Goal: Task Accomplishment & Management: Contribute content

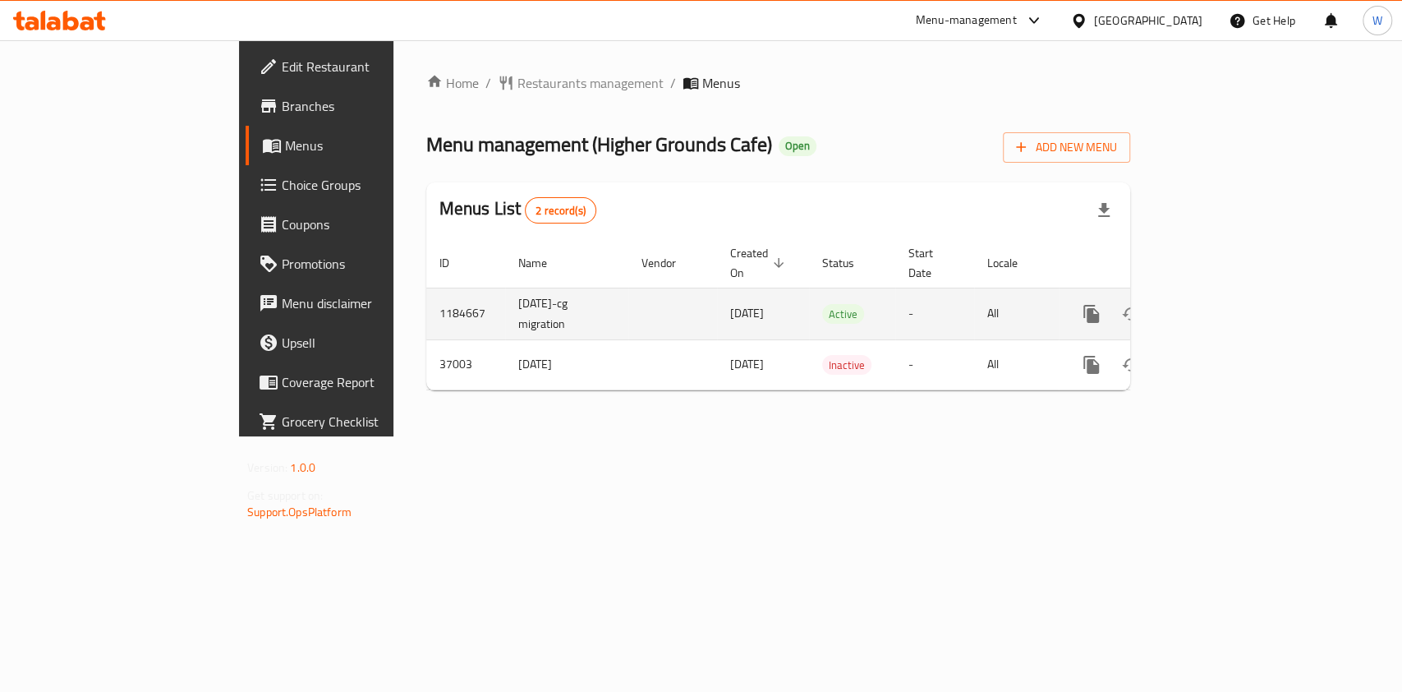
click at [1230, 294] on link "enhanced table" at bounding box center [1209, 313] width 39 height 39
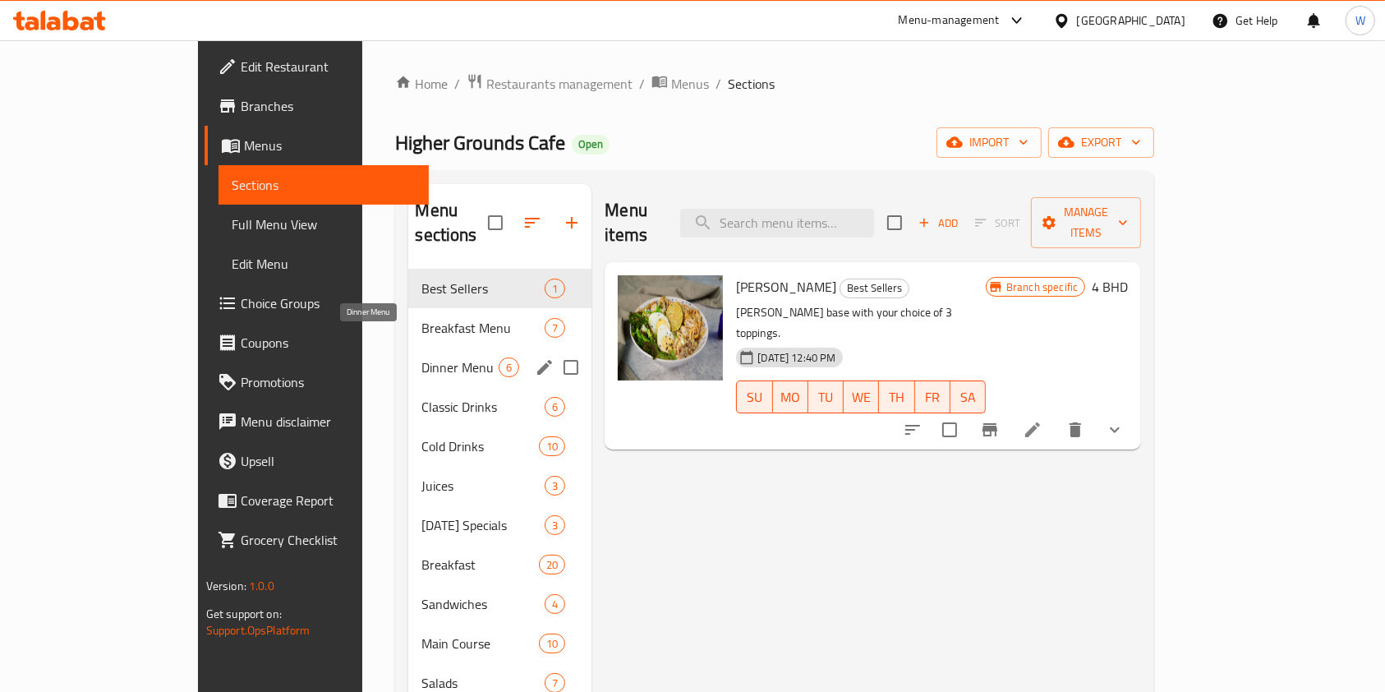
click at [421, 357] on span "Dinner Menu" at bounding box center [459, 367] width 77 height 20
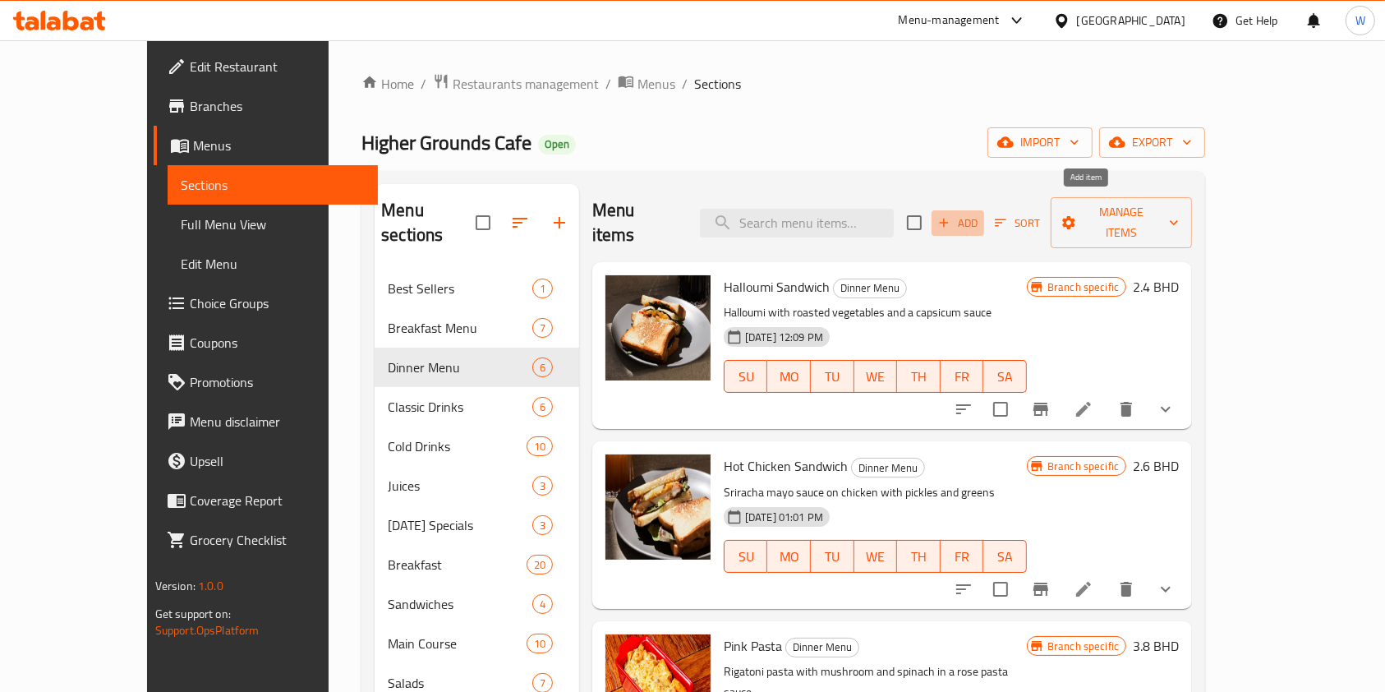
click at [980, 214] on span "Add" at bounding box center [958, 223] width 44 height 19
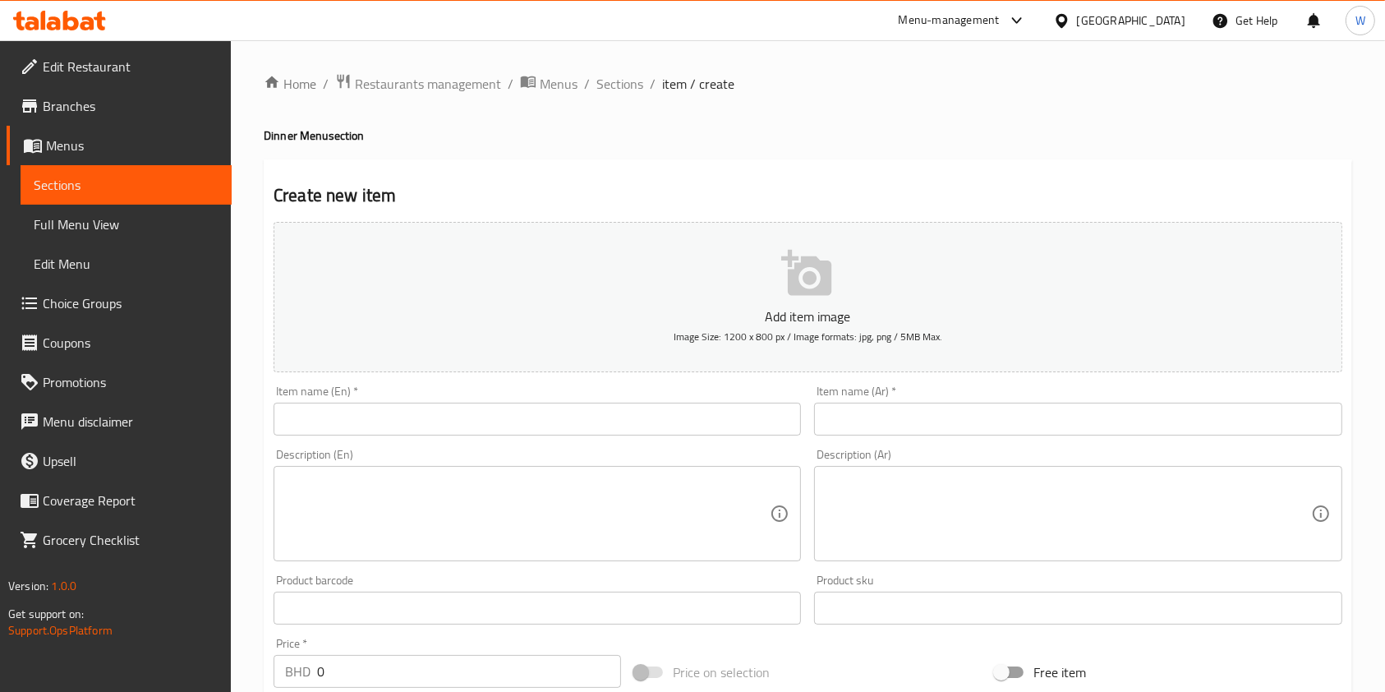
click at [384, 416] on input "text" at bounding box center [537, 419] width 527 height 33
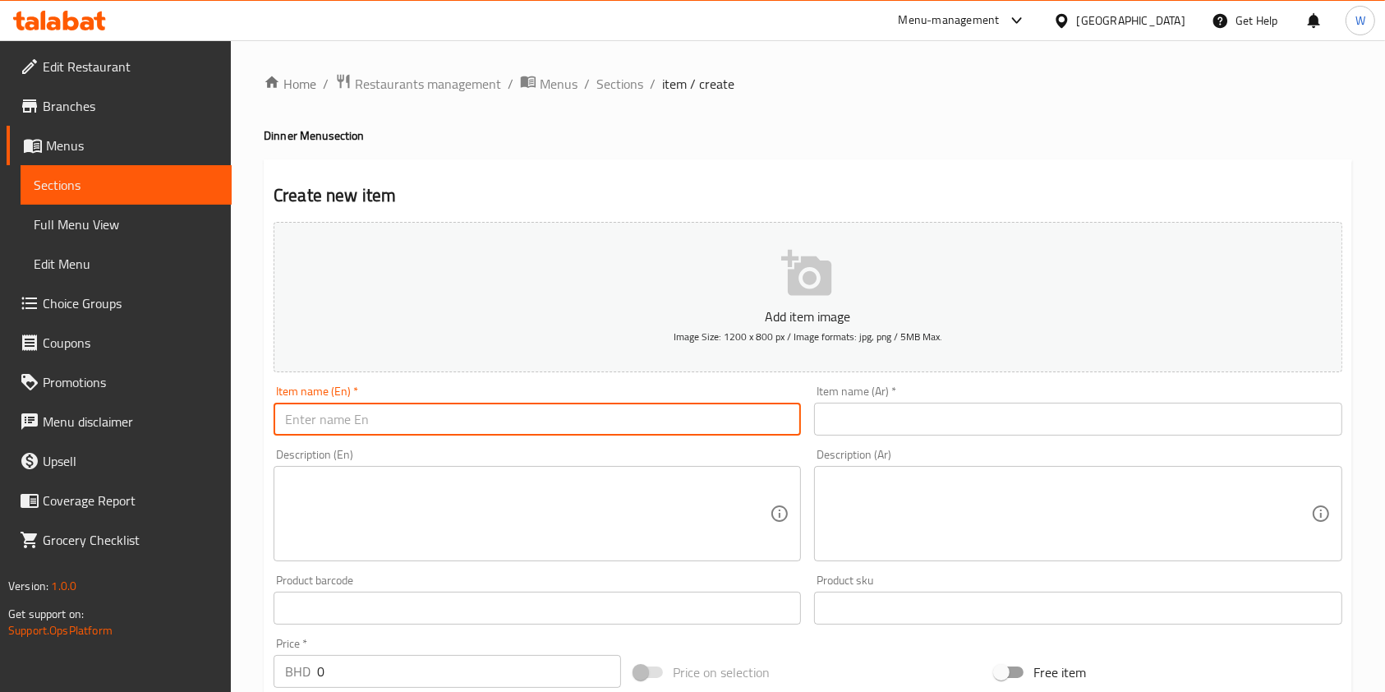
click at [383, 417] on input "text" at bounding box center [537, 419] width 527 height 33
paste input "Kale Chicken Bowl"
type input "Kale Chicken Bowl"
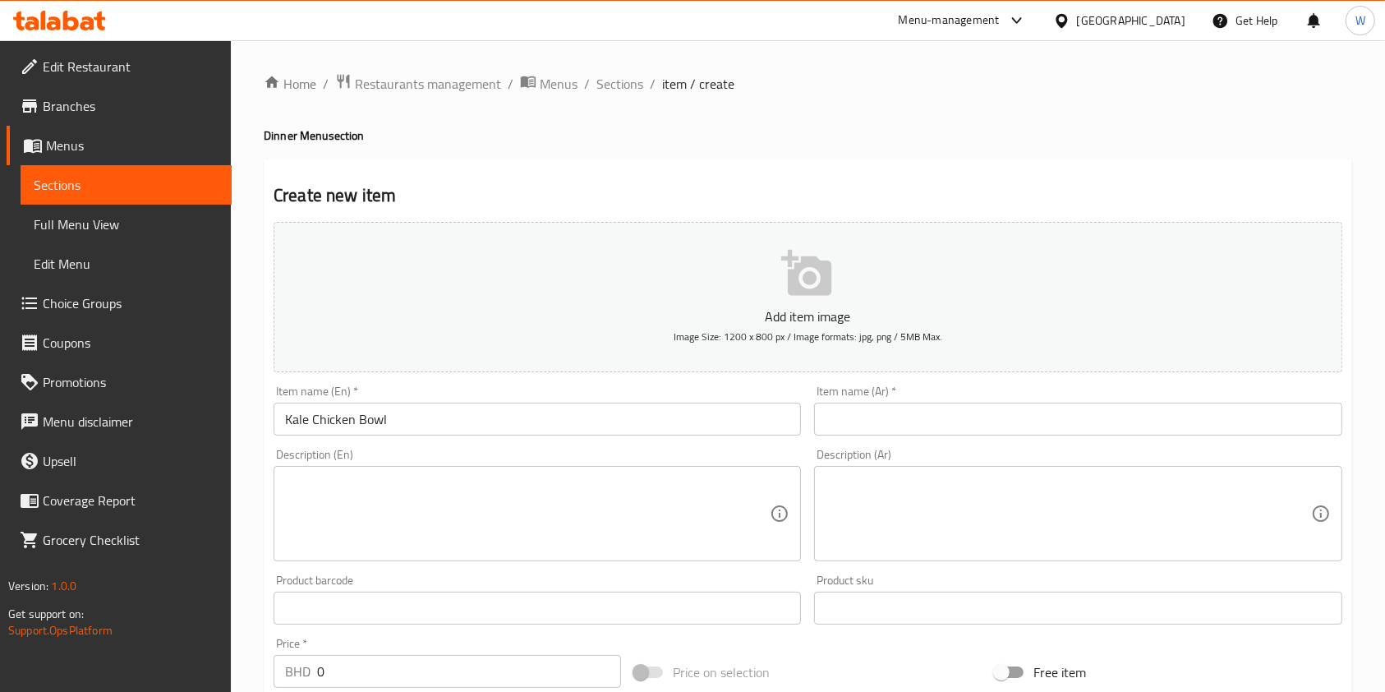
click at [838, 431] on input "text" at bounding box center [1077, 419] width 527 height 33
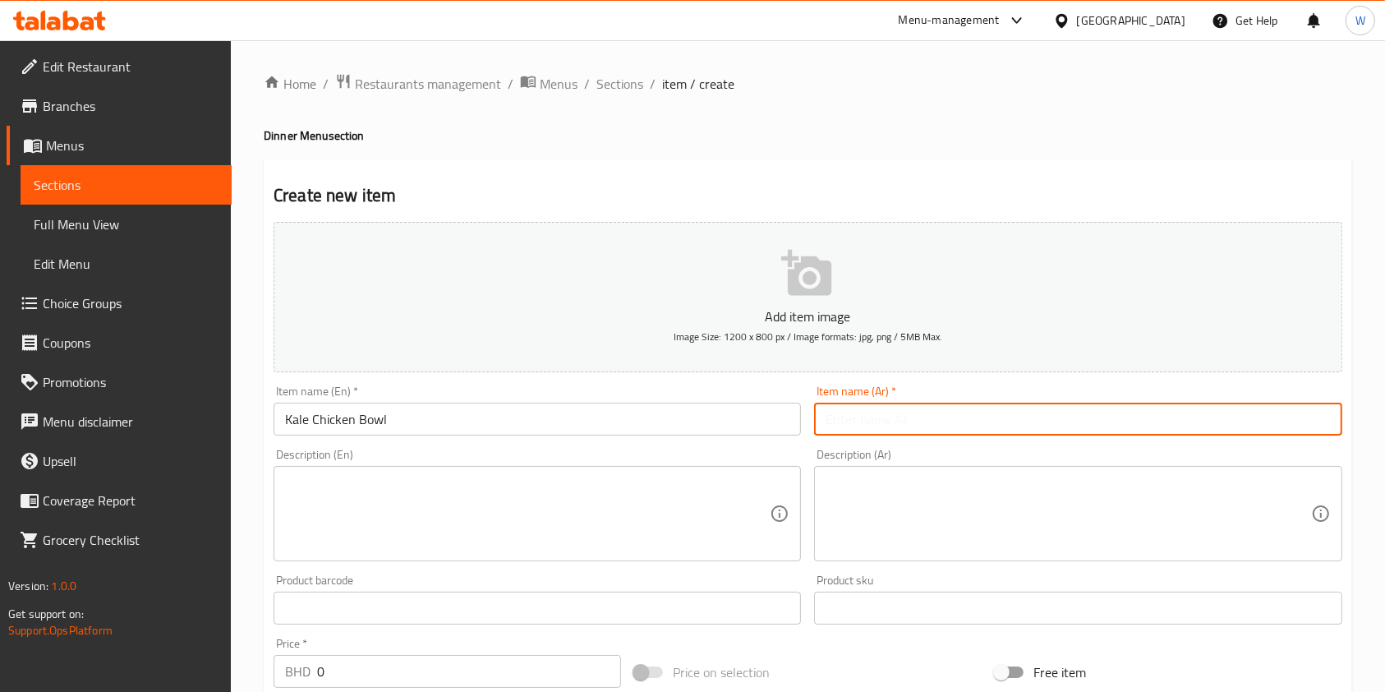
paste input "وعاء دجاج كالي"
type input "وعاء دجاج كالي"
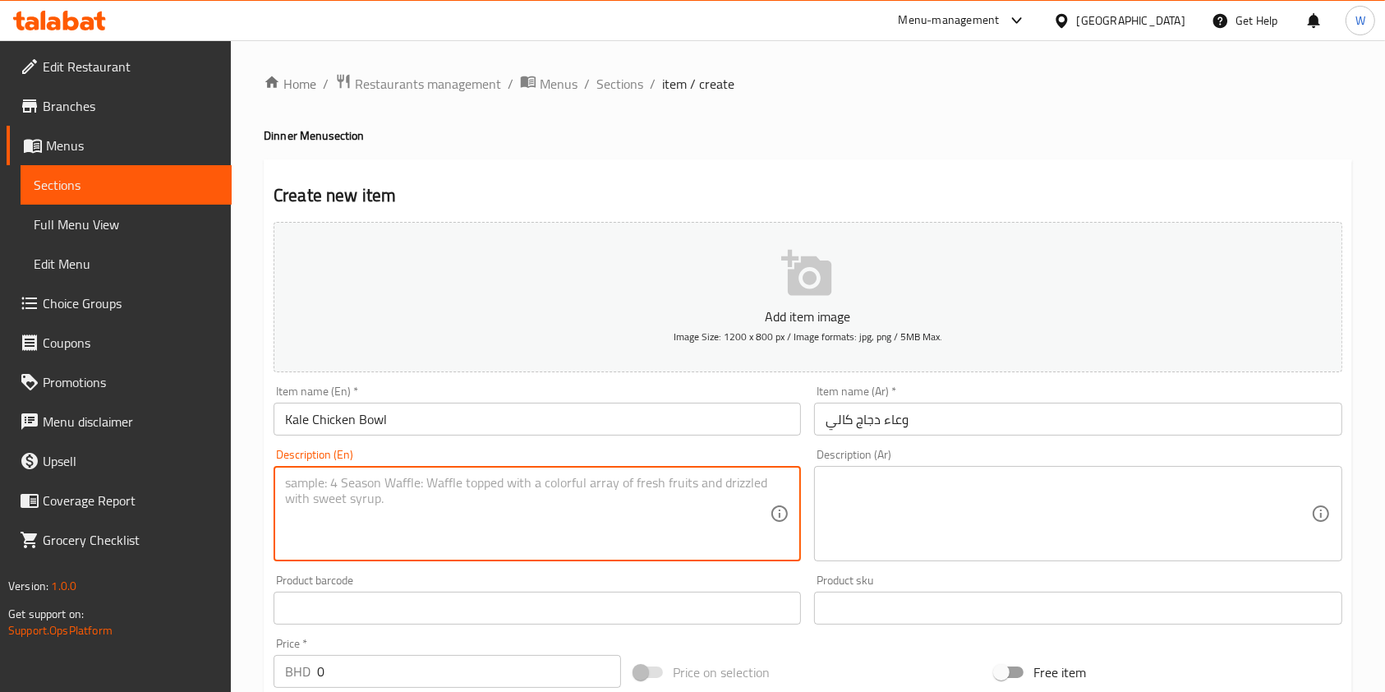
click at [495, 490] on textarea at bounding box center [527, 514] width 485 height 78
paste textarea "Kale, organic rice, corn, grilled chicken and avocado. Topped with almonds and …"
type textarea "Kale, organic rice, corn, grilled chicken and avocado. Topped with almonds and …"
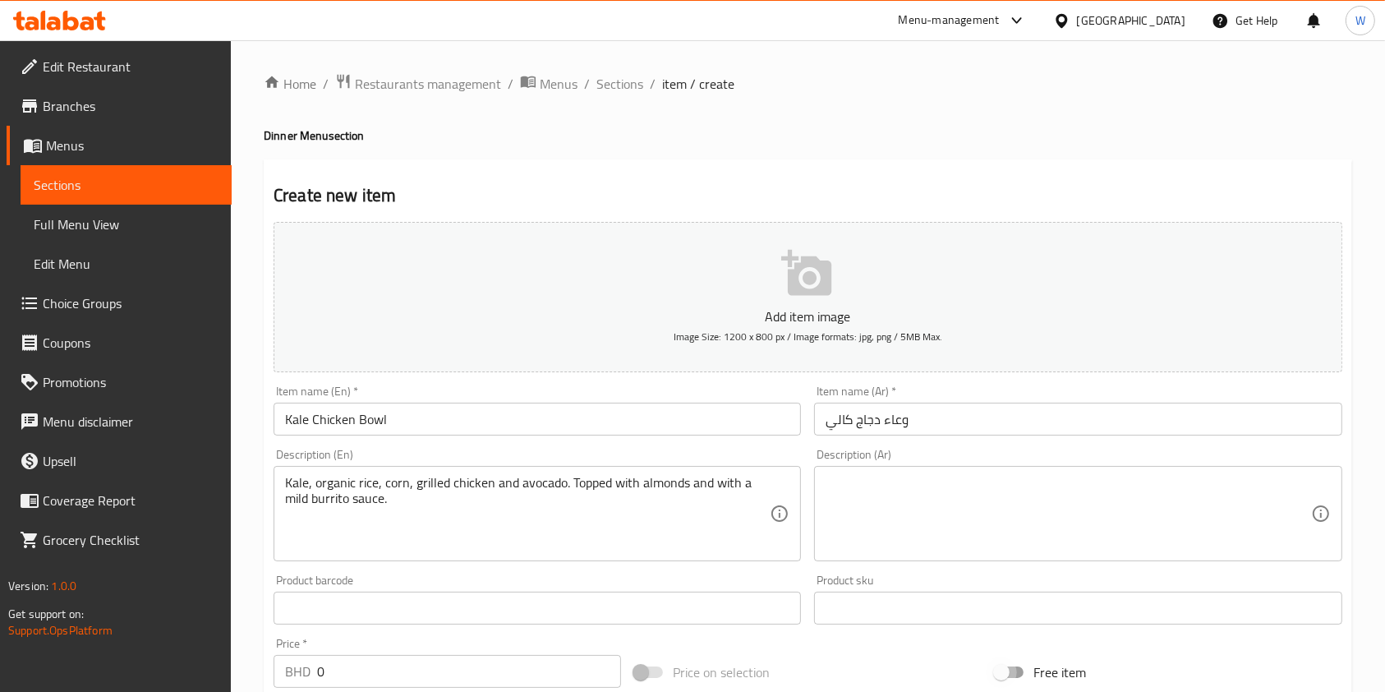
click at [1019, 674] on input "Free item" at bounding box center [1002, 671] width 94 height 31
click at [1010, 671] on input "Free item" at bounding box center [1018, 671] width 94 height 31
checkbox input "false"
click at [1032, 524] on textarea at bounding box center [1068, 514] width 485 height 78
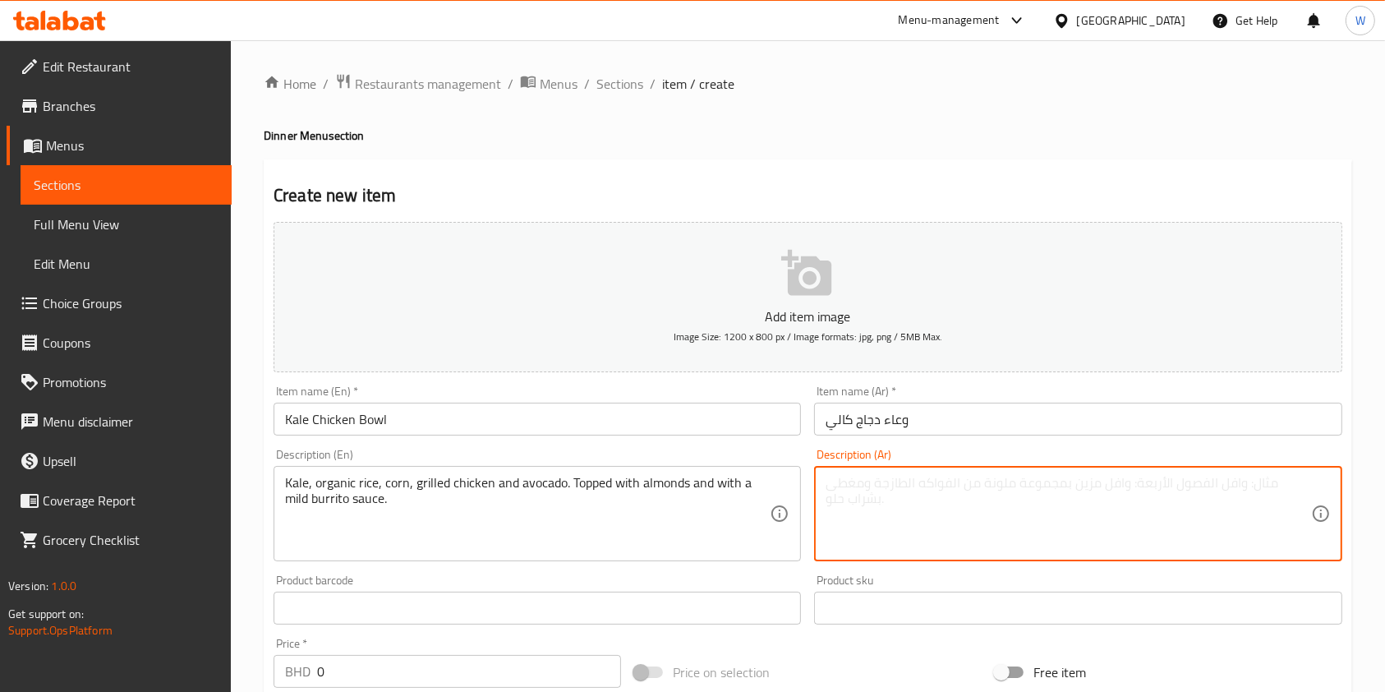
paste textarea "كرنب، أرز عضوي، ذرة، دجاج مشوي، وأفوكادو. يُزيّن باللوز وصلصة بوريتو خفيفة."
type textarea "كرنب، أرز عضوي، ذرة، دجاج مشوي، وأفوكادو. يُزيّن باللوز وصلصة بوريتو خفيفة."
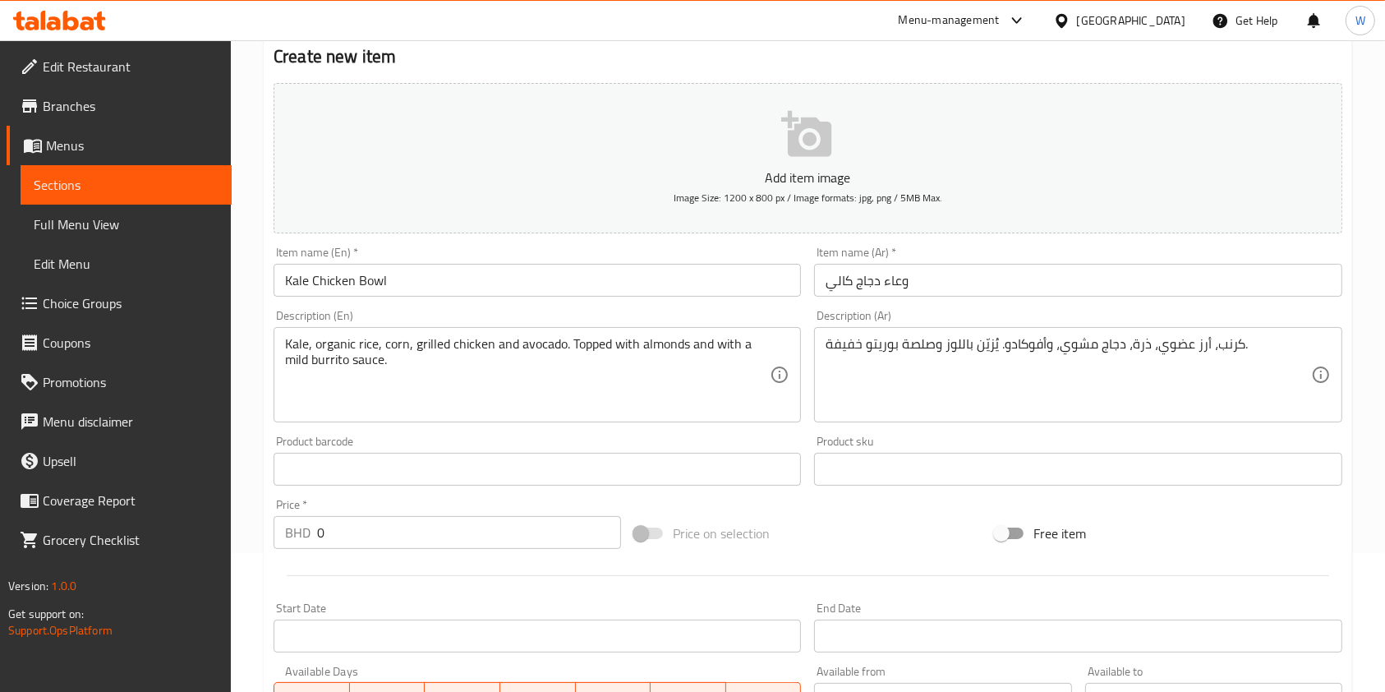
scroll to position [219, 0]
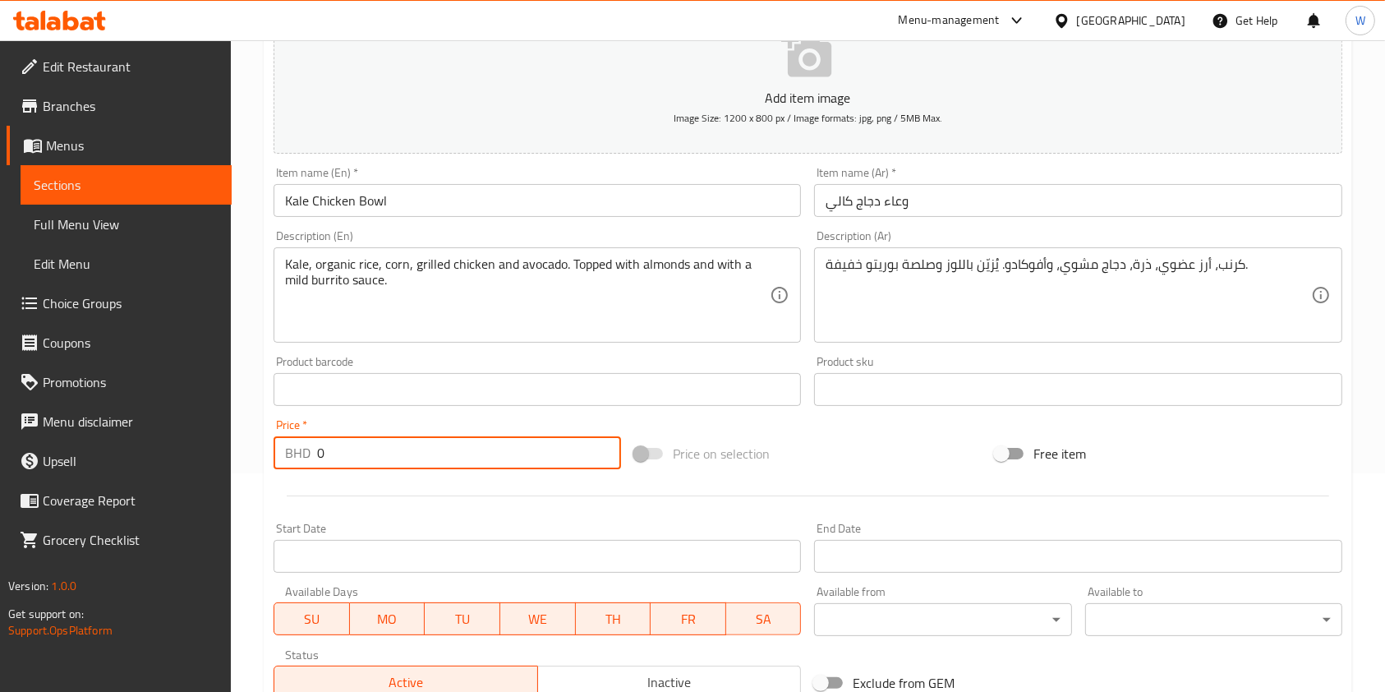
drag, startPoint x: 338, startPoint y: 453, endPoint x: 274, endPoint y: 468, distance: 66.6
click at [274, 463] on div "BHD 0 Price *" at bounding box center [447, 452] width 347 height 33
paste input "4"
type input "4"
click at [403, 490] on div at bounding box center [808, 496] width 1082 height 40
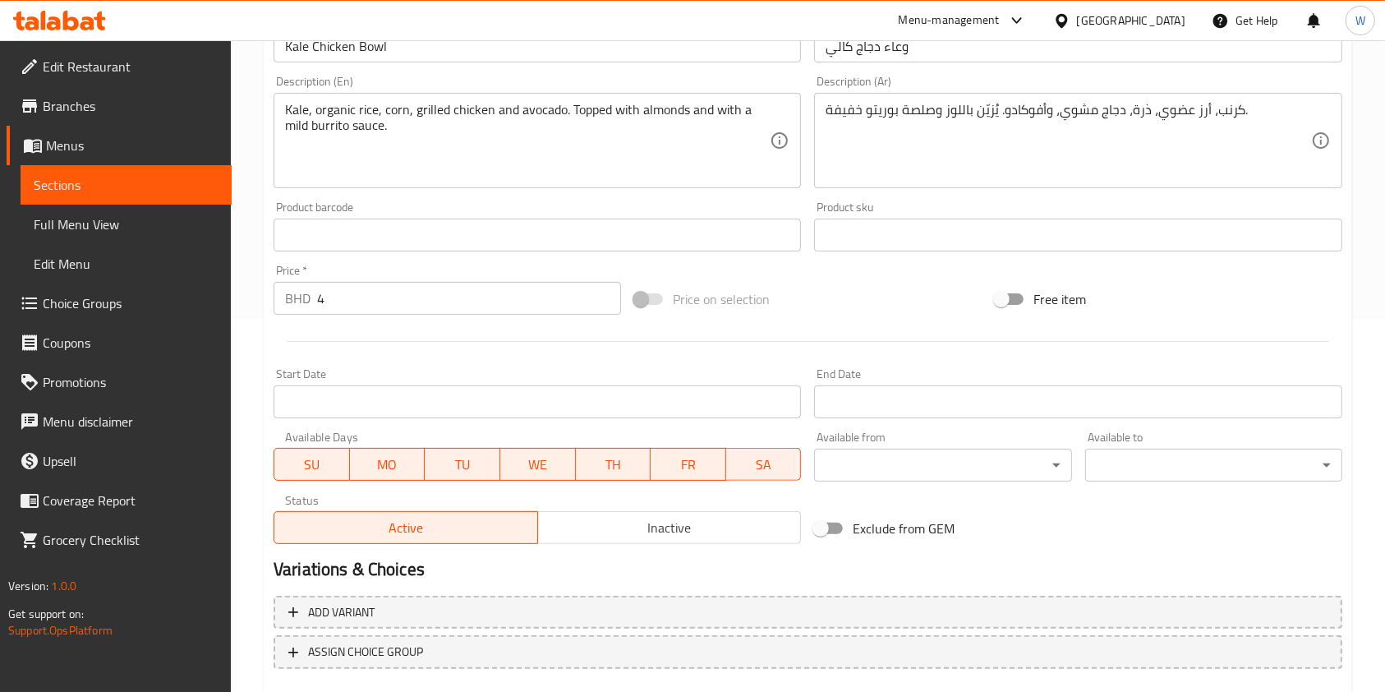
scroll to position [469, 0]
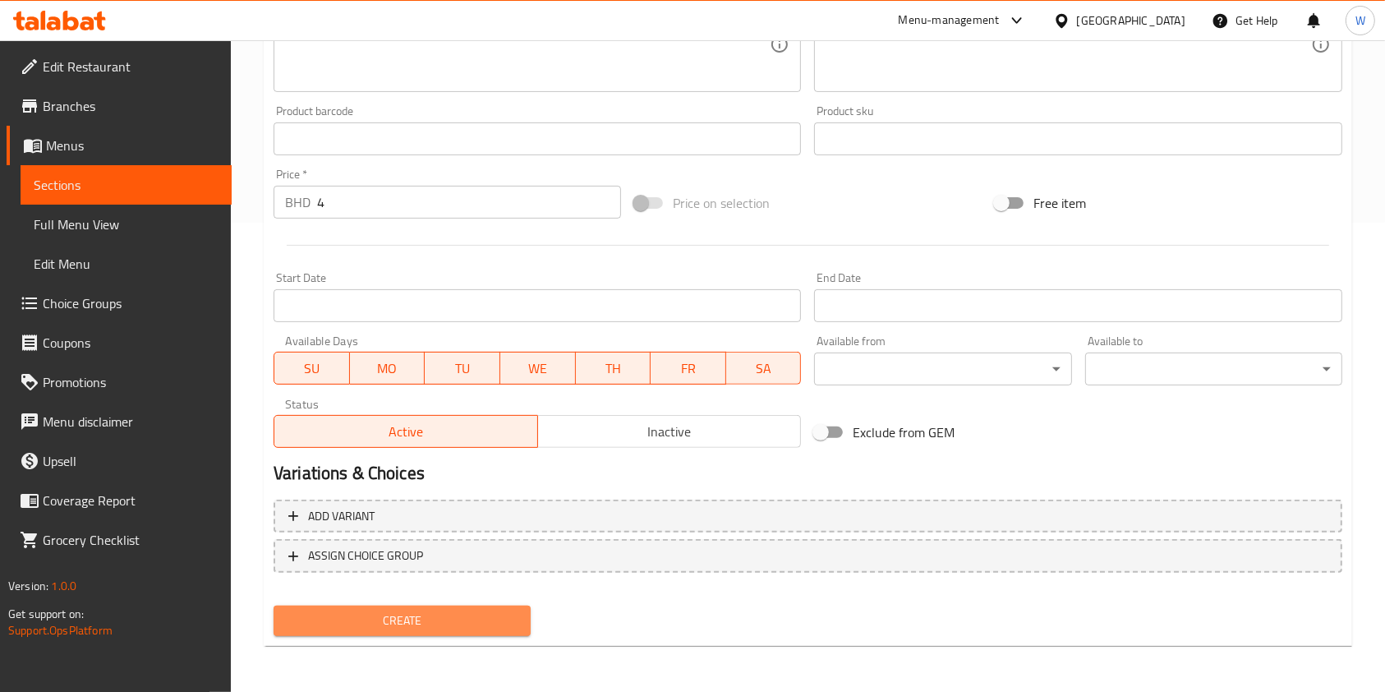
click at [458, 632] on button "Create" at bounding box center [402, 620] width 257 height 30
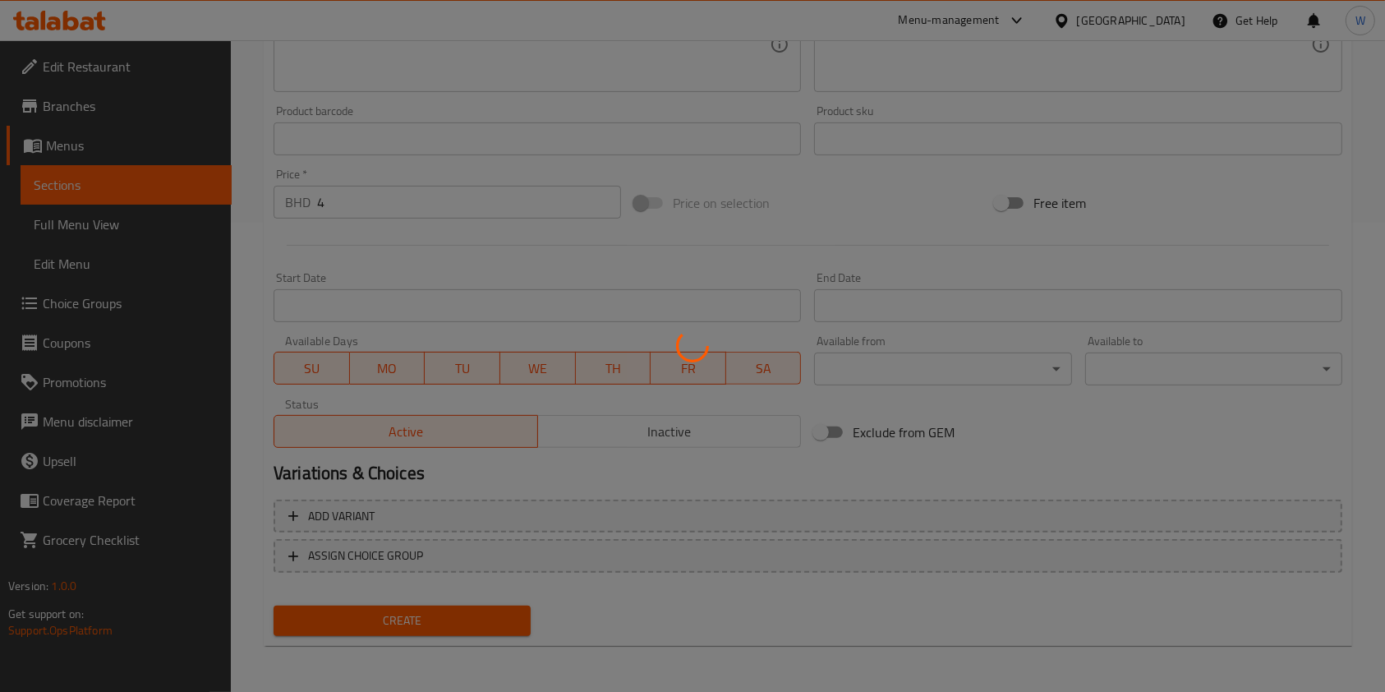
scroll to position [0, 0]
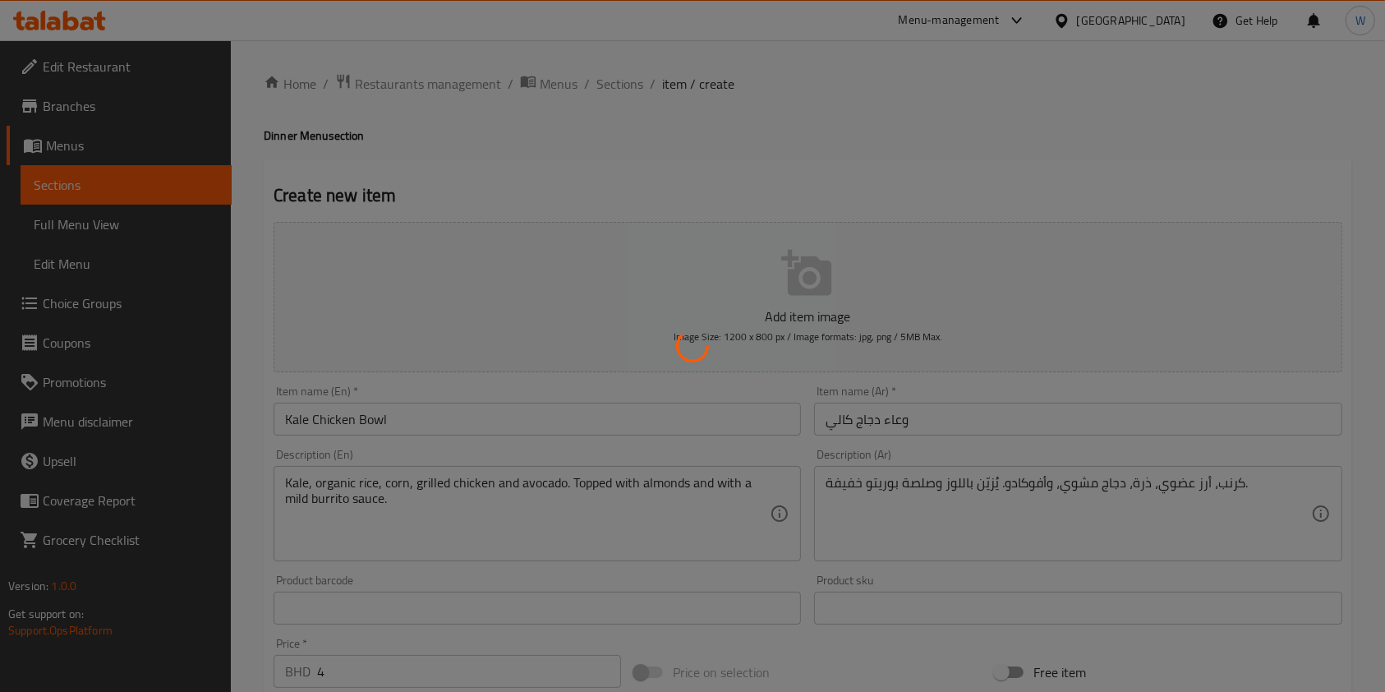
type input "0"
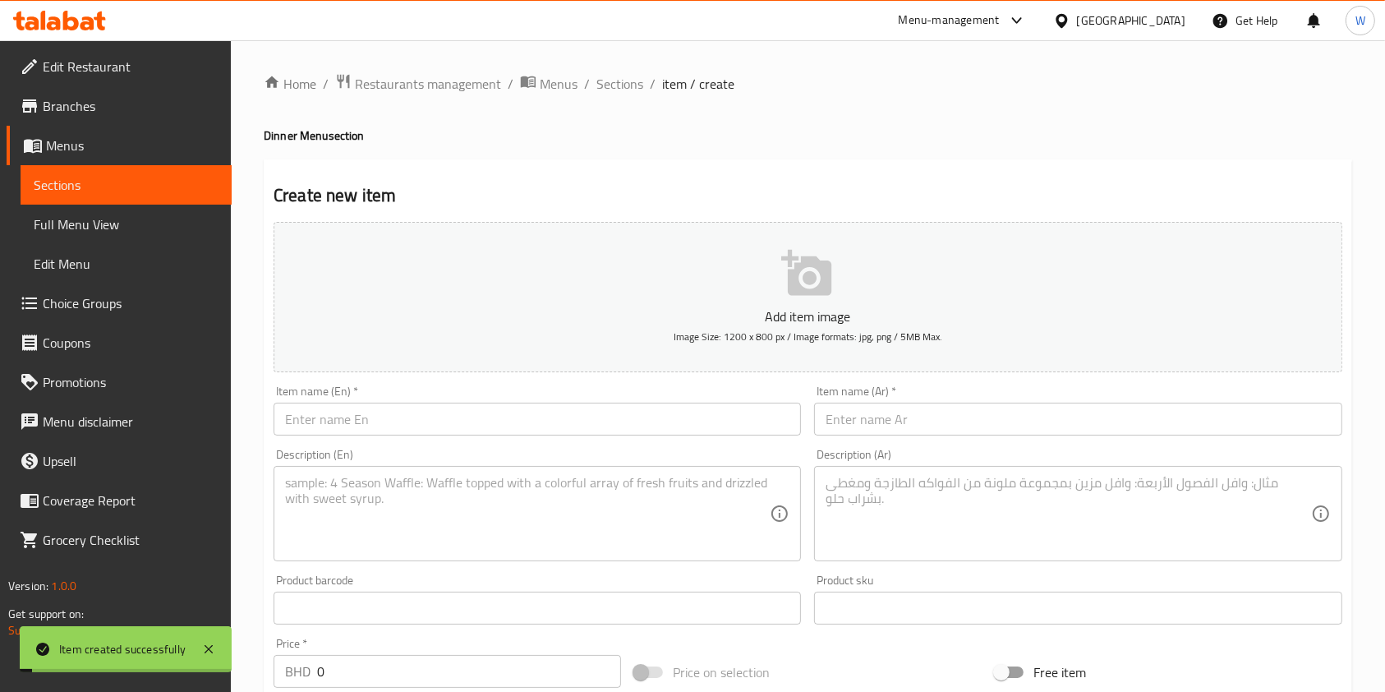
click at [642, 90] on ol "Home / Restaurants management / Menus / Sections / item / create" at bounding box center [808, 83] width 1088 height 21
click at [637, 90] on span "Sections" at bounding box center [619, 84] width 47 height 20
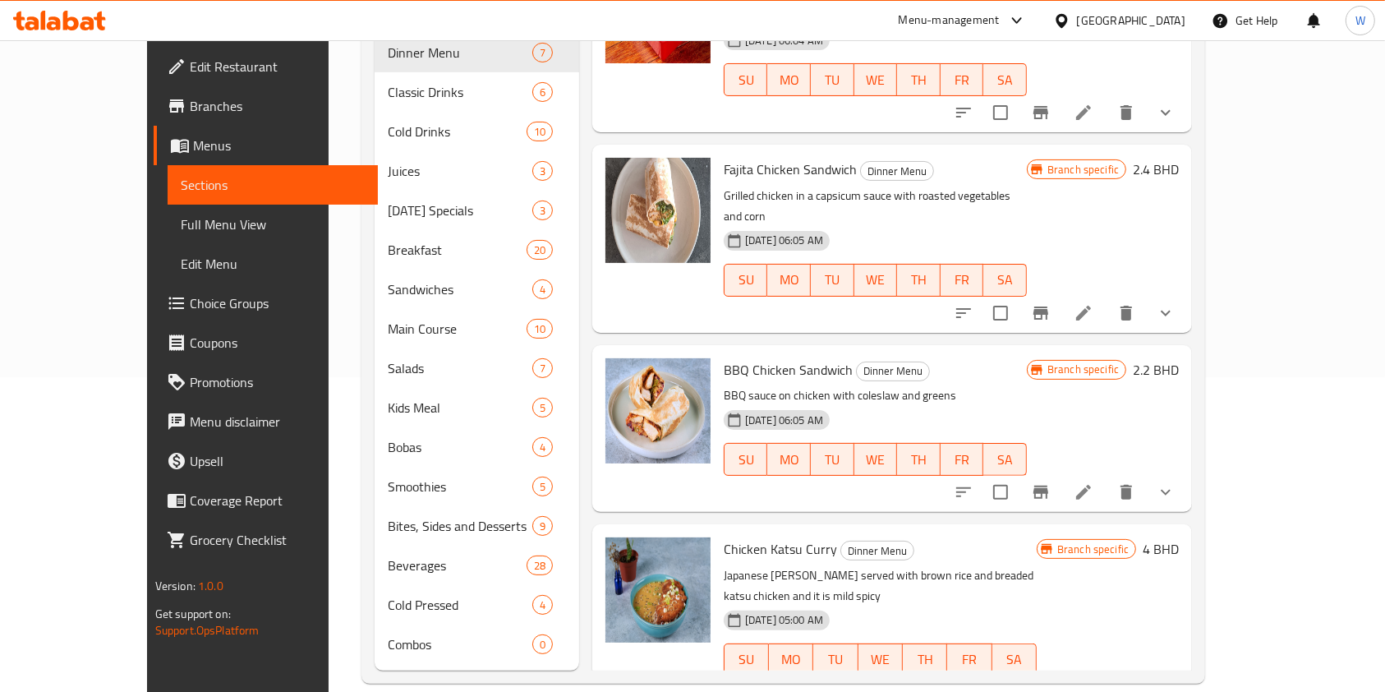
scroll to position [521, 0]
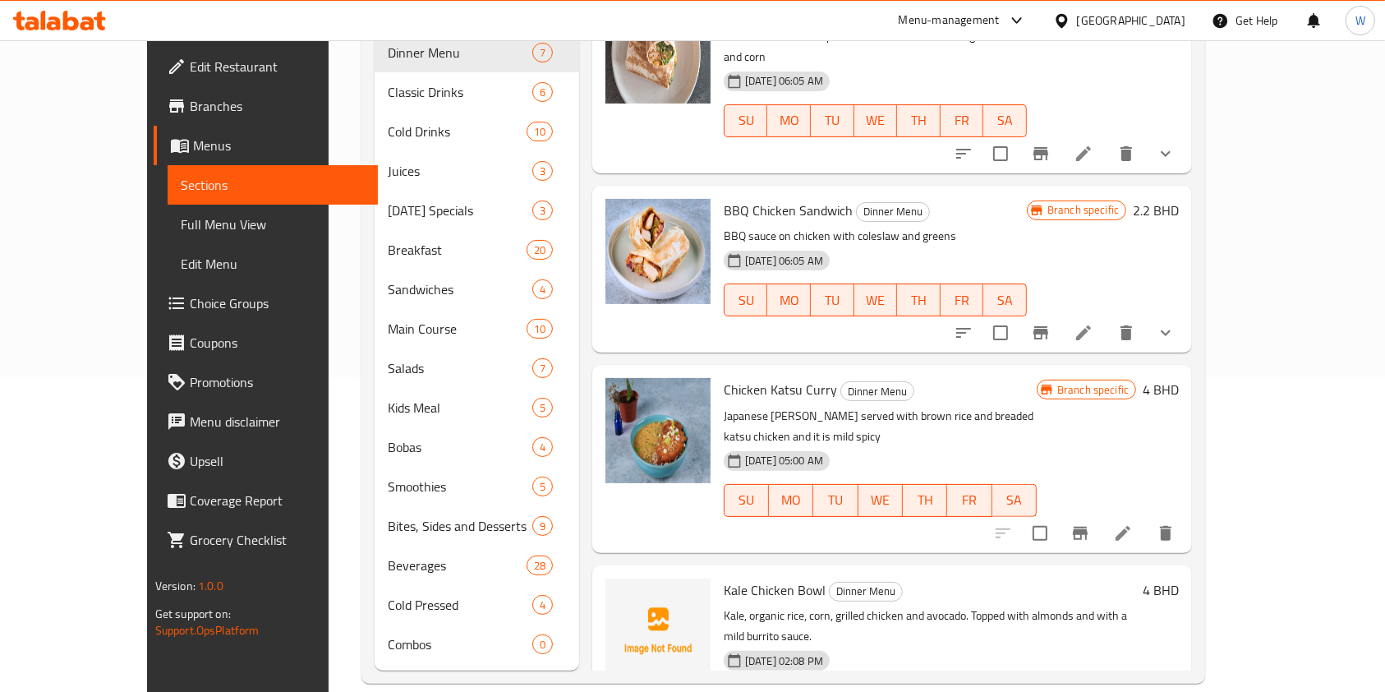
click at [605, 578] on div at bounding box center [657, 630] width 105 height 105
click at [620, 593] on icon "upload picture" at bounding box center [628, 600] width 16 height 15
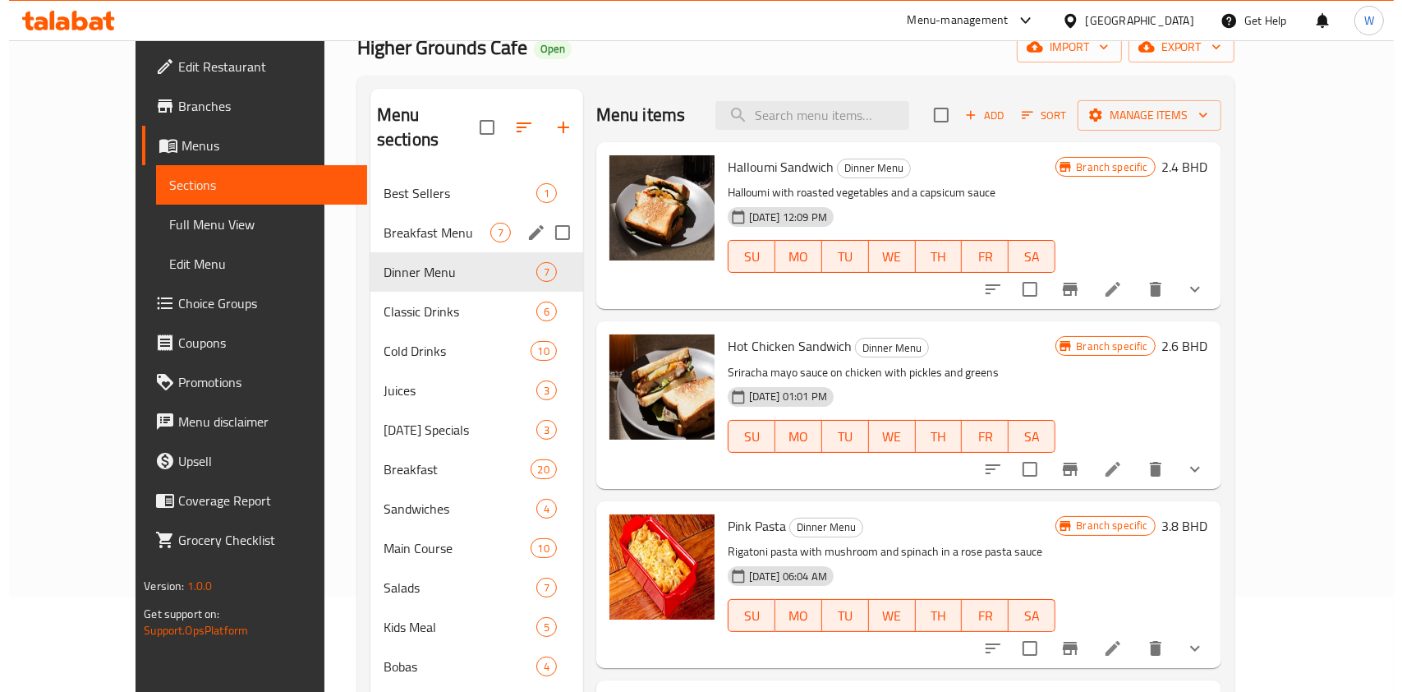
scroll to position [0, 0]
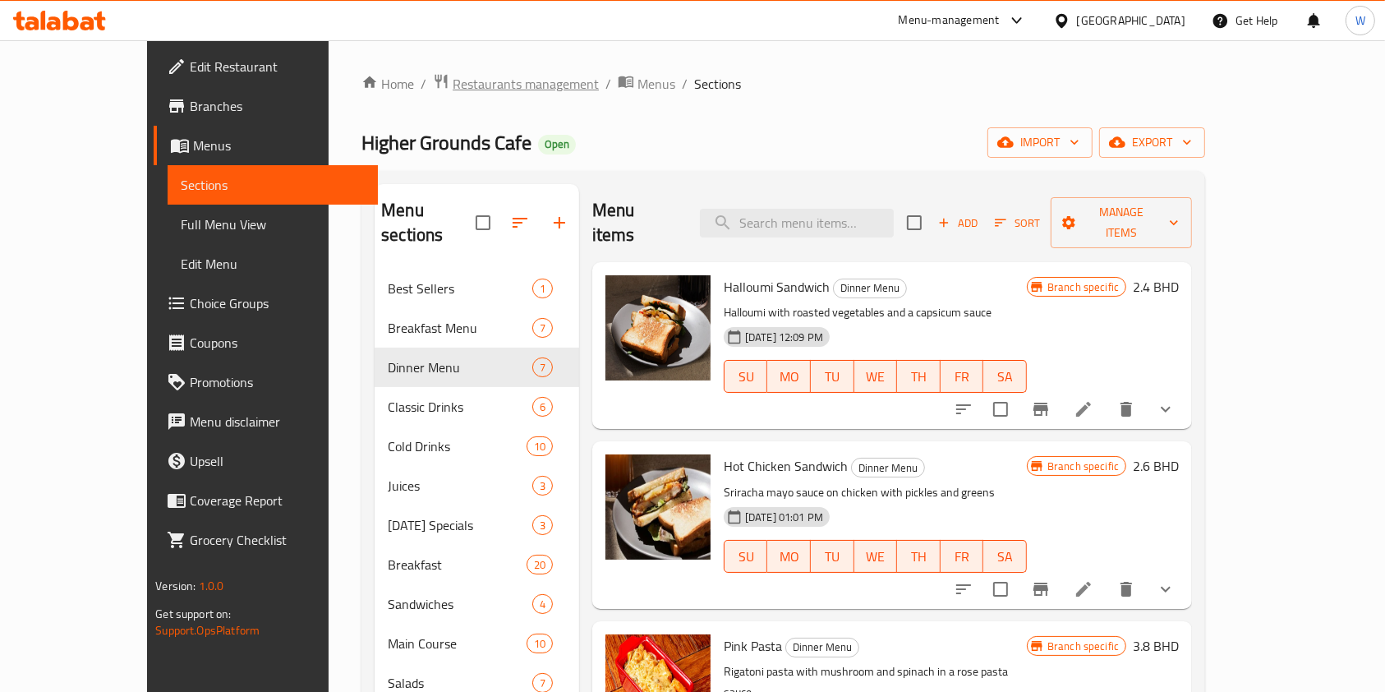
click at [453, 86] on span "Restaurants management" at bounding box center [526, 84] width 146 height 20
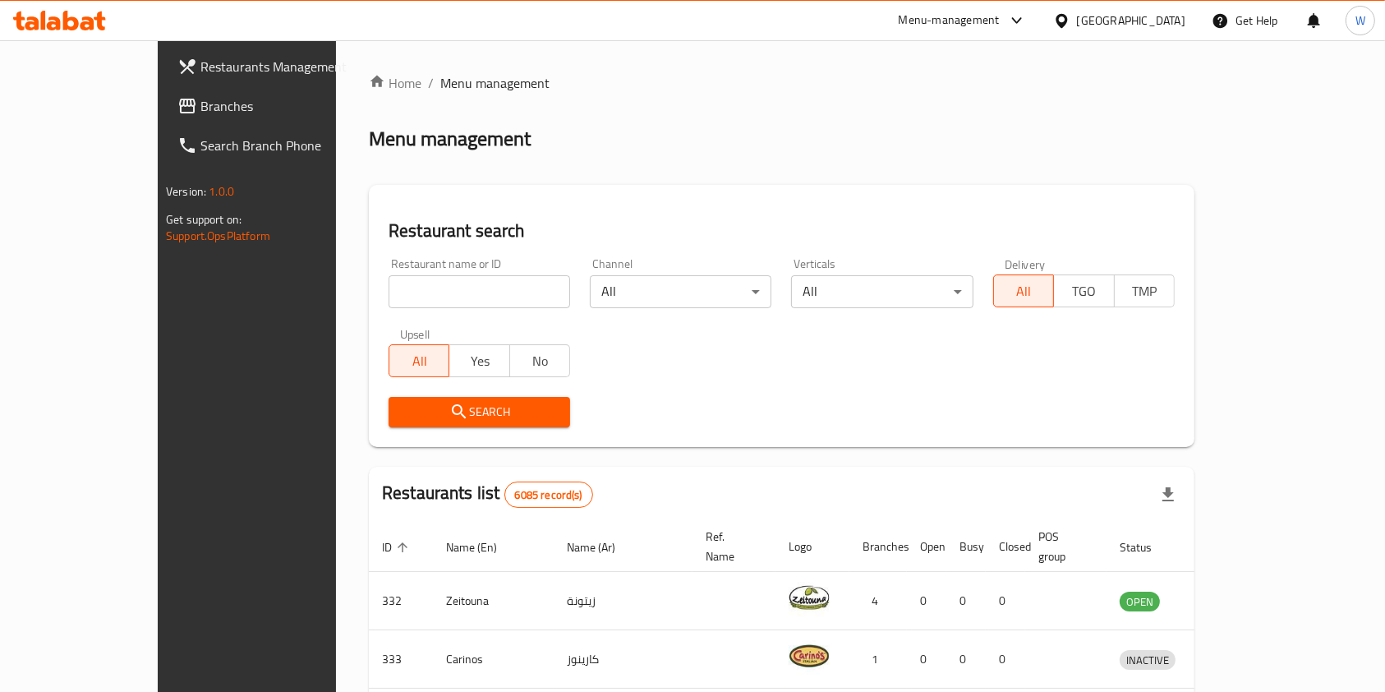
click at [396, 298] on input "search" at bounding box center [480, 291] width 182 height 33
paste input "669657"
type input "669657"
click button "Search" at bounding box center [480, 412] width 182 height 30
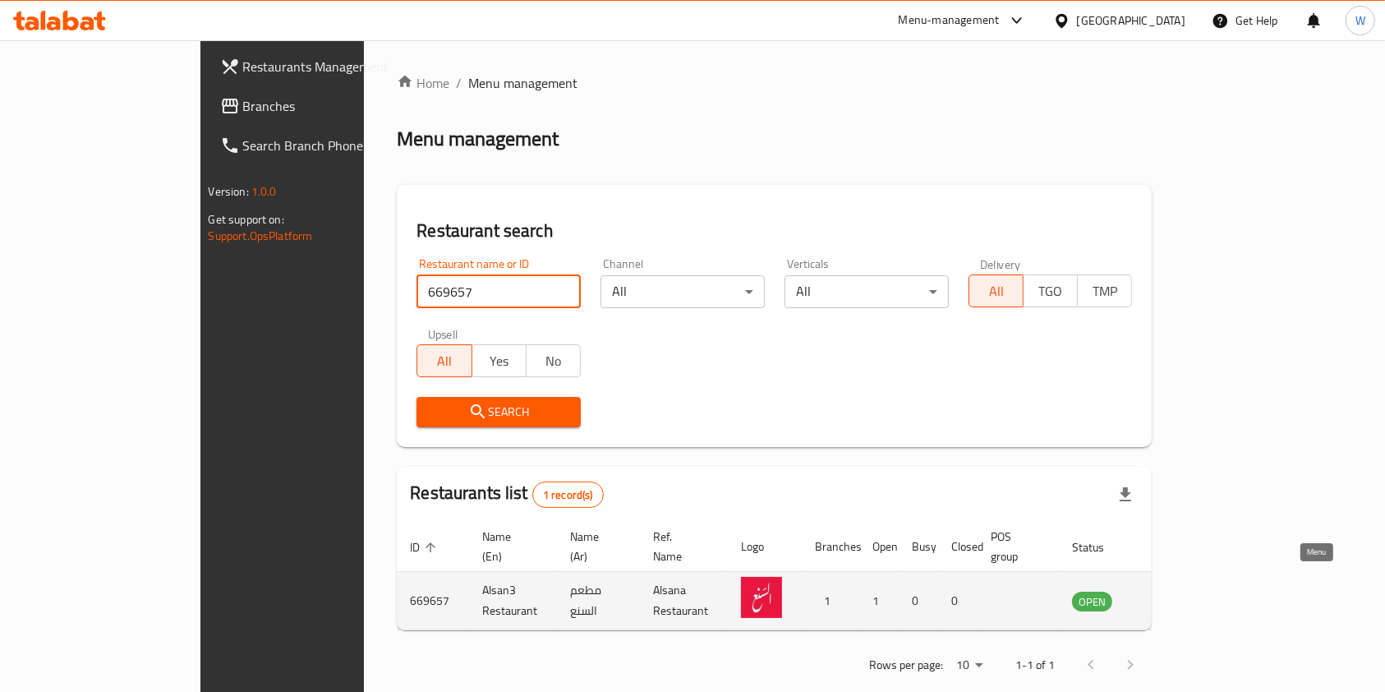
click at [1189, 591] on link "enhanced table" at bounding box center [1173, 601] width 30 height 20
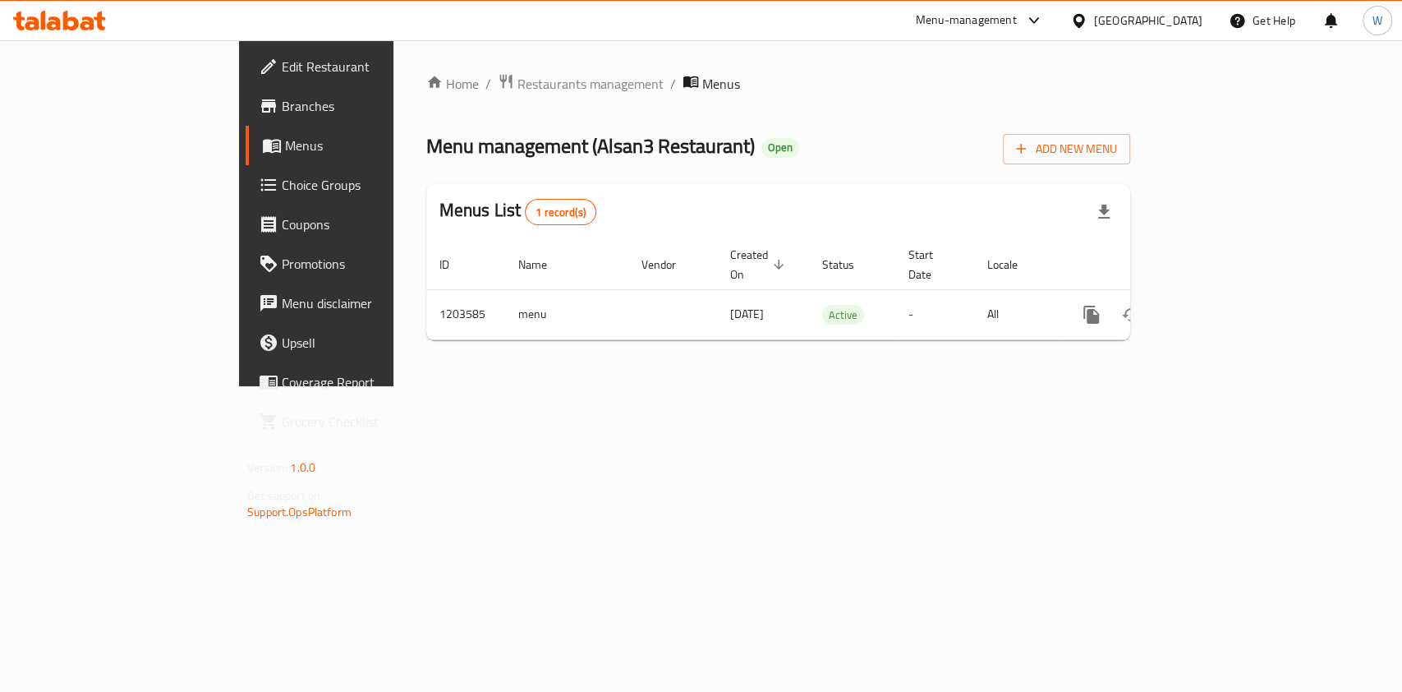
click at [246, 91] on link "Branches" at bounding box center [360, 105] width 228 height 39
